Goal: Task Accomplishment & Management: Use online tool/utility

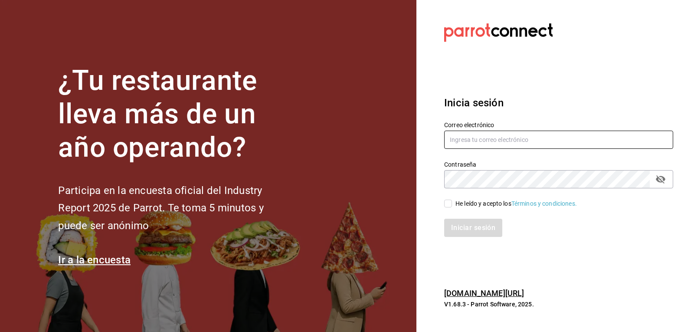
type input "[EMAIL_ADDRESS][DOMAIN_NAME]"
click at [447, 202] on input "He leído y acepto los Términos y condiciones." at bounding box center [448, 204] width 8 height 8
checkbox input "true"
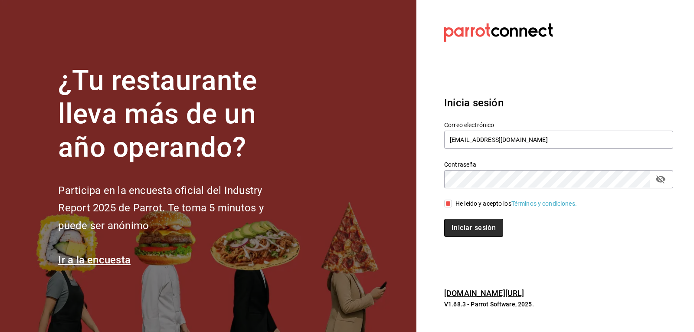
click at [460, 229] on button "Iniciar sesión" at bounding box center [473, 228] width 59 height 18
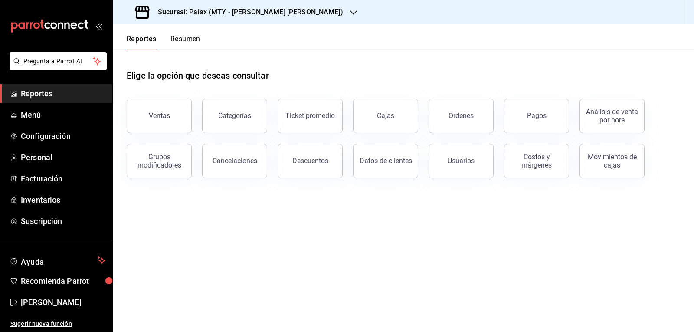
click at [138, 40] on button "Reportes" at bounding box center [142, 42] width 30 height 15
click at [156, 115] on button "Ventas" at bounding box center [159, 115] width 65 height 35
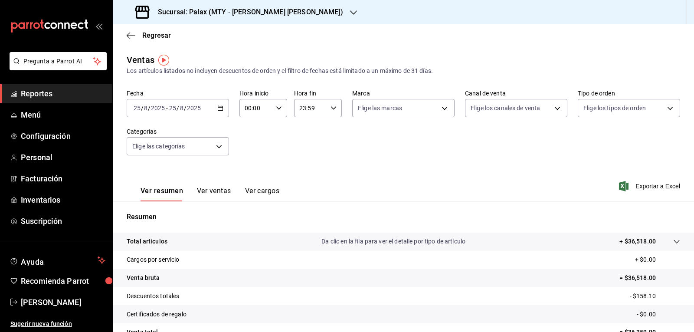
click at [221, 107] on icon "button" at bounding box center [220, 108] width 6 height 6
click at [161, 131] on span "Hoy" at bounding box center [167, 134] width 67 height 9
click at [280, 110] on icon "button" at bounding box center [279, 108] width 6 height 6
click at [250, 144] on span "07" at bounding box center [250, 145] width 10 height 7
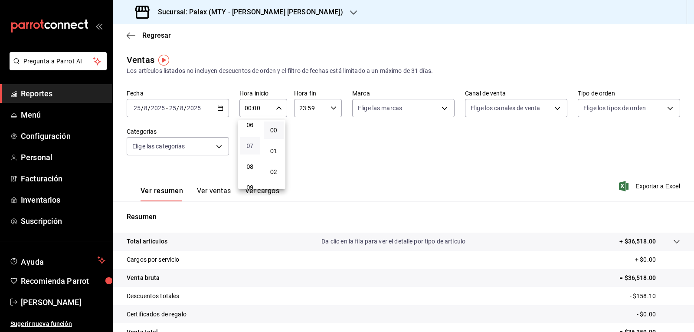
type input "07:00"
click at [278, 110] on div at bounding box center [347, 166] width 694 height 332
click at [284, 8] on div "Sucursal: Palax (MTY - [PERSON_NAME] [PERSON_NAME])" at bounding box center [240, 12] width 241 height 24
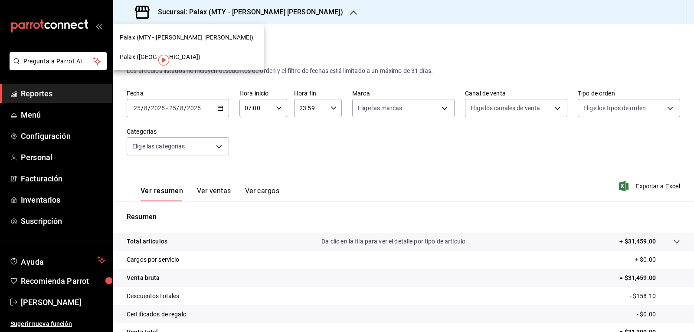
click at [152, 58] on span "Palax ([GEOGRAPHIC_DATA])" at bounding box center [160, 56] width 81 height 9
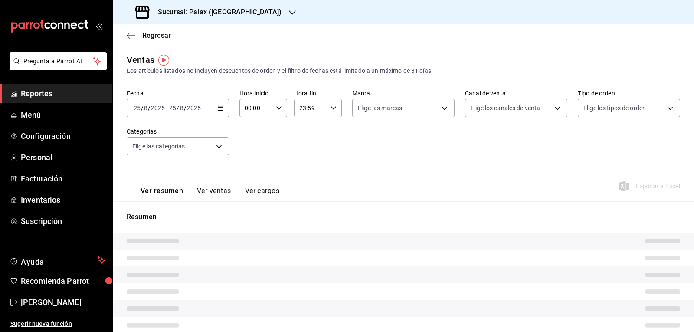
type input "07:00"
